Goal: Transaction & Acquisition: Purchase product/service

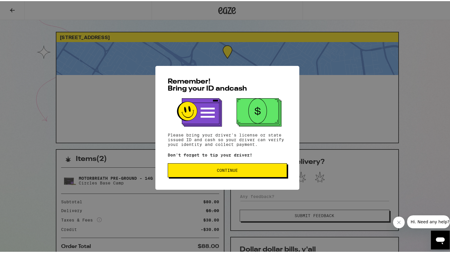
click at [219, 171] on span "Continue" at bounding box center [227, 169] width 21 height 4
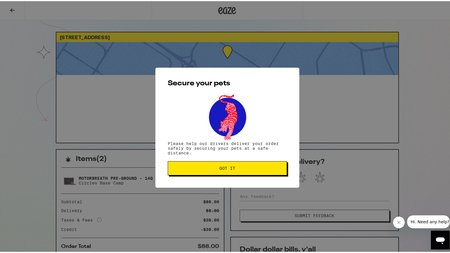
click at [219, 170] on button "Got it" at bounding box center [227, 167] width 119 height 14
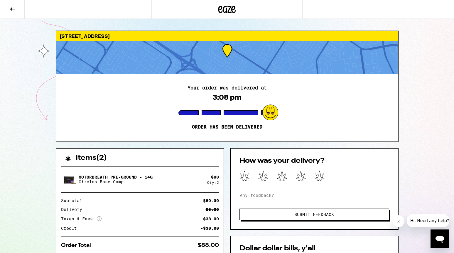
click at [223, 10] on icon at bounding box center [227, 9] width 9 height 7
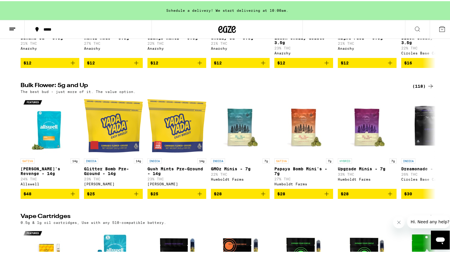
scroll to position [699, 0]
